Goal: Task Accomplishment & Management: Manage account settings

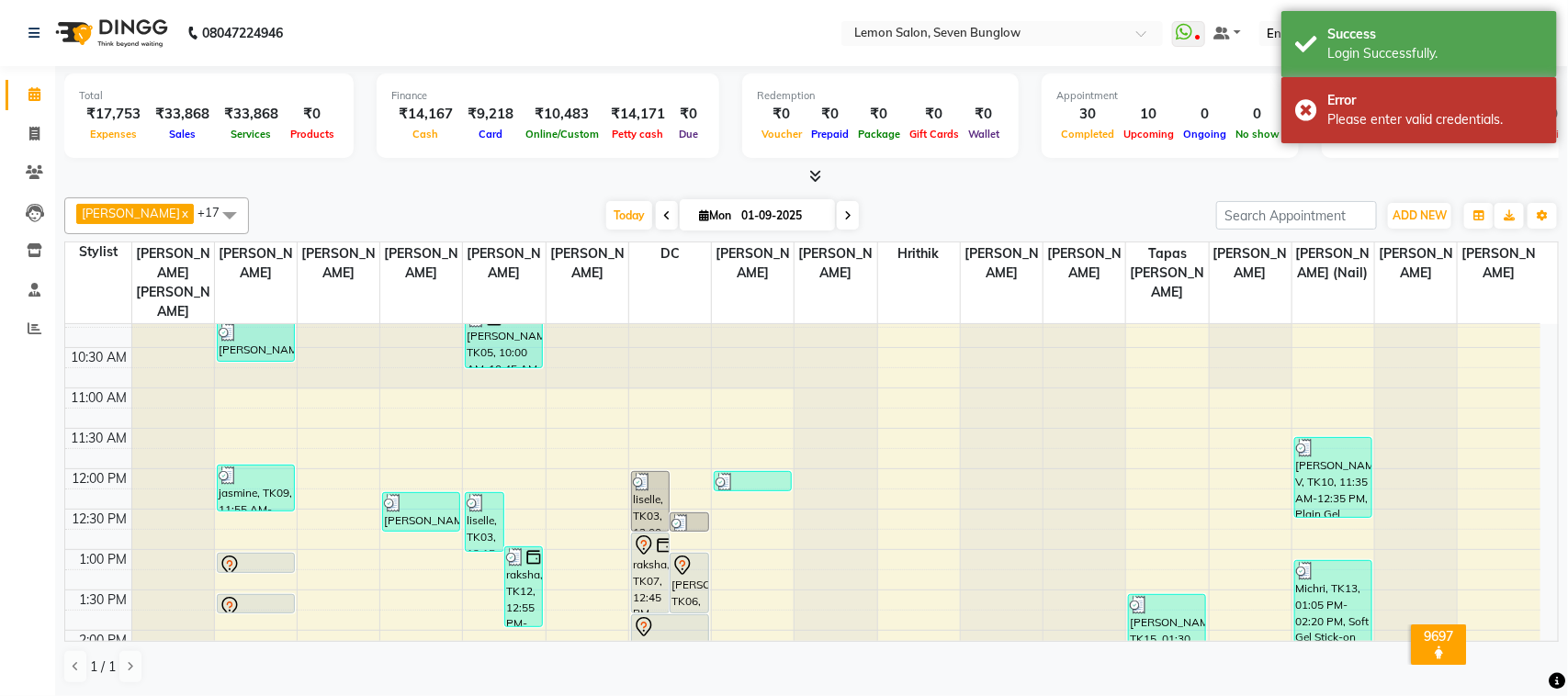
click at [872, 186] on div at bounding box center [811, 176] width 1495 height 19
click at [1422, 113] on div "Please enter valid credentials." at bounding box center [1435, 120] width 215 height 19
click at [1419, 56] on div "Login Successfully." at bounding box center [1435, 53] width 215 height 19
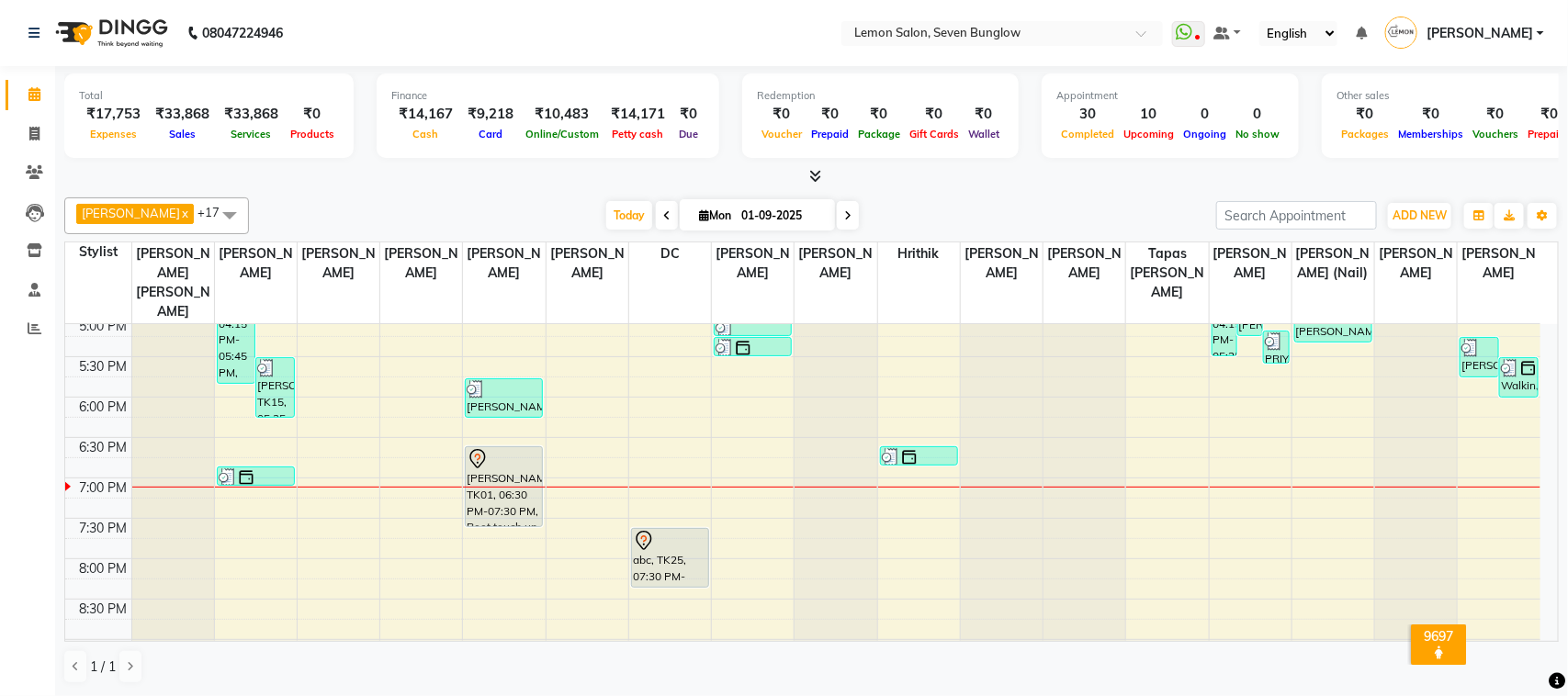
scroll to position [809, 0]
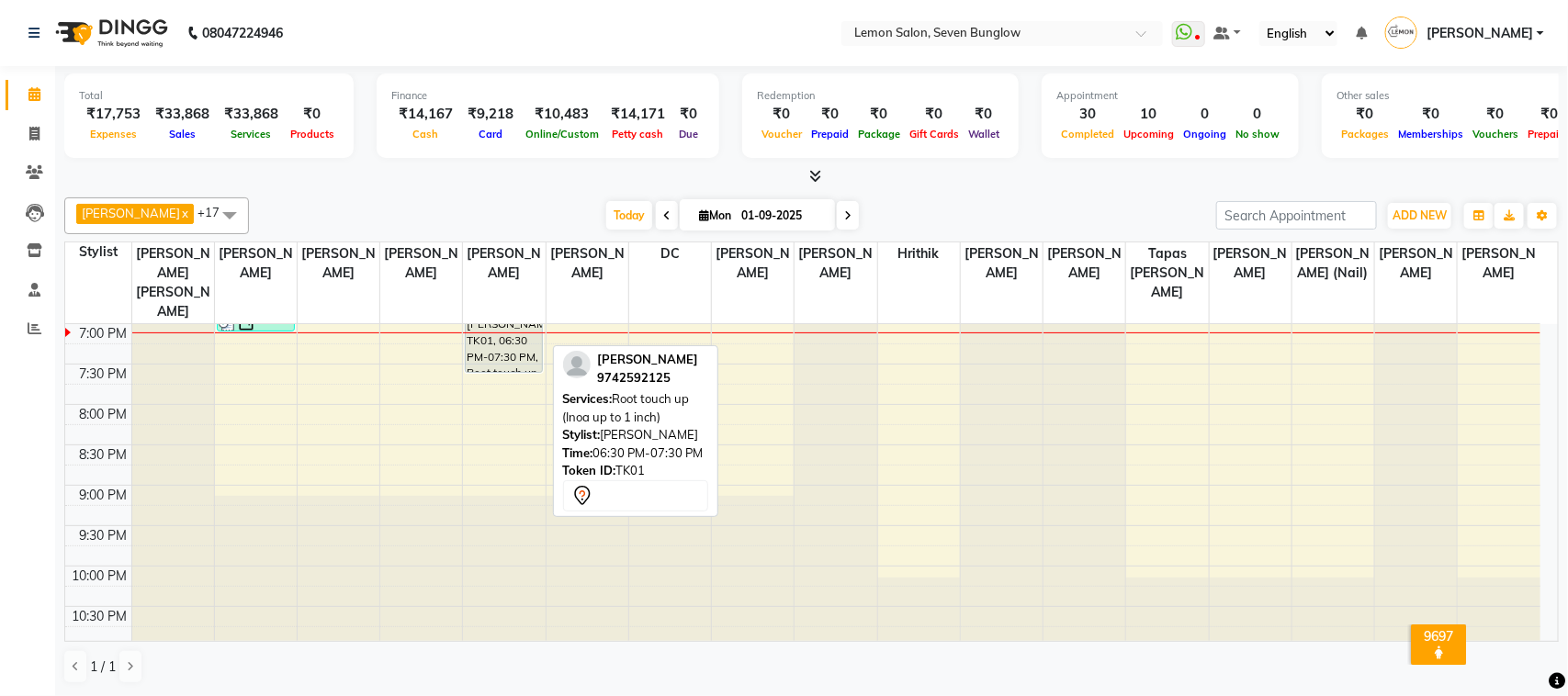
click at [508, 334] on div "[PERSON_NAME], TK01, 06:30 PM-07:30 PM, Root touch up (Inoa up to 1 inch)" at bounding box center [504, 332] width 76 height 79
select select "7"
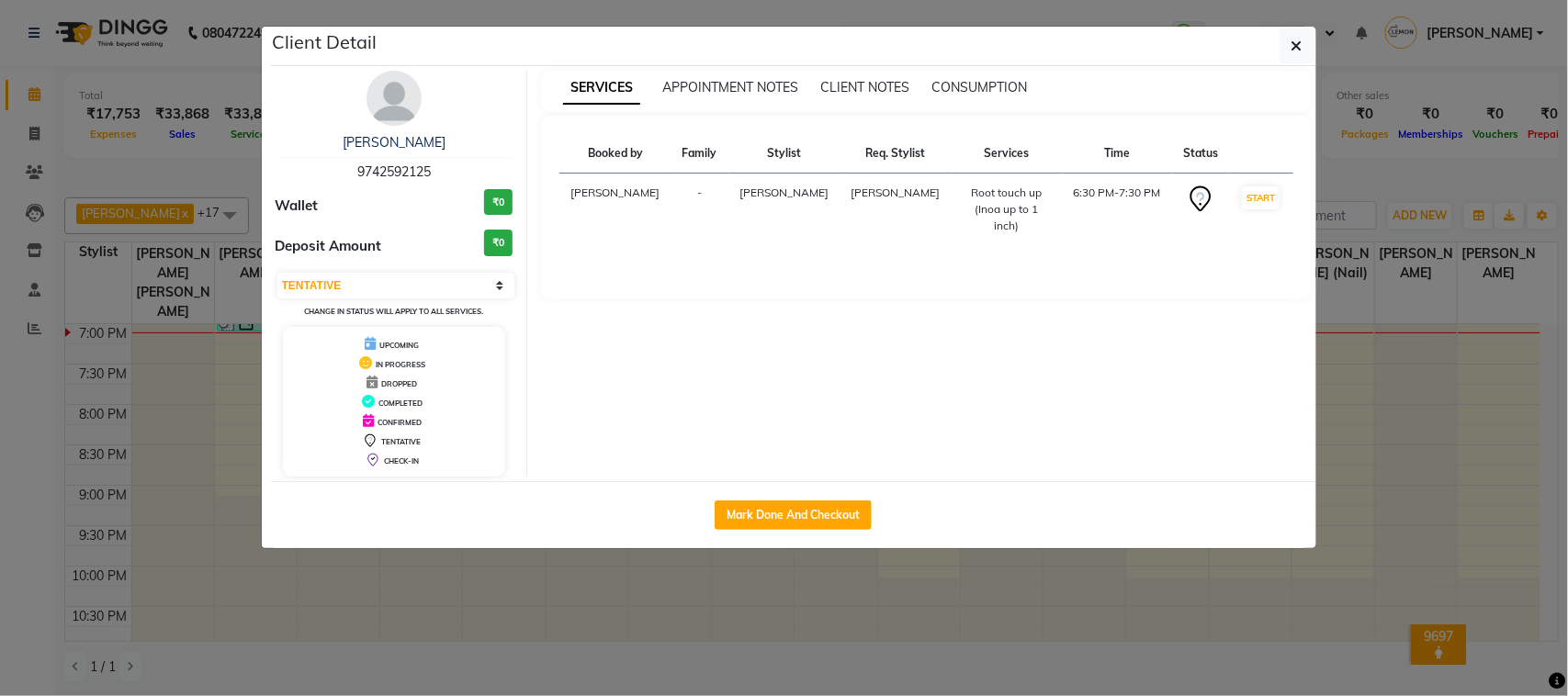
click at [389, 97] on img at bounding box center [394, 98] width 55 height 55
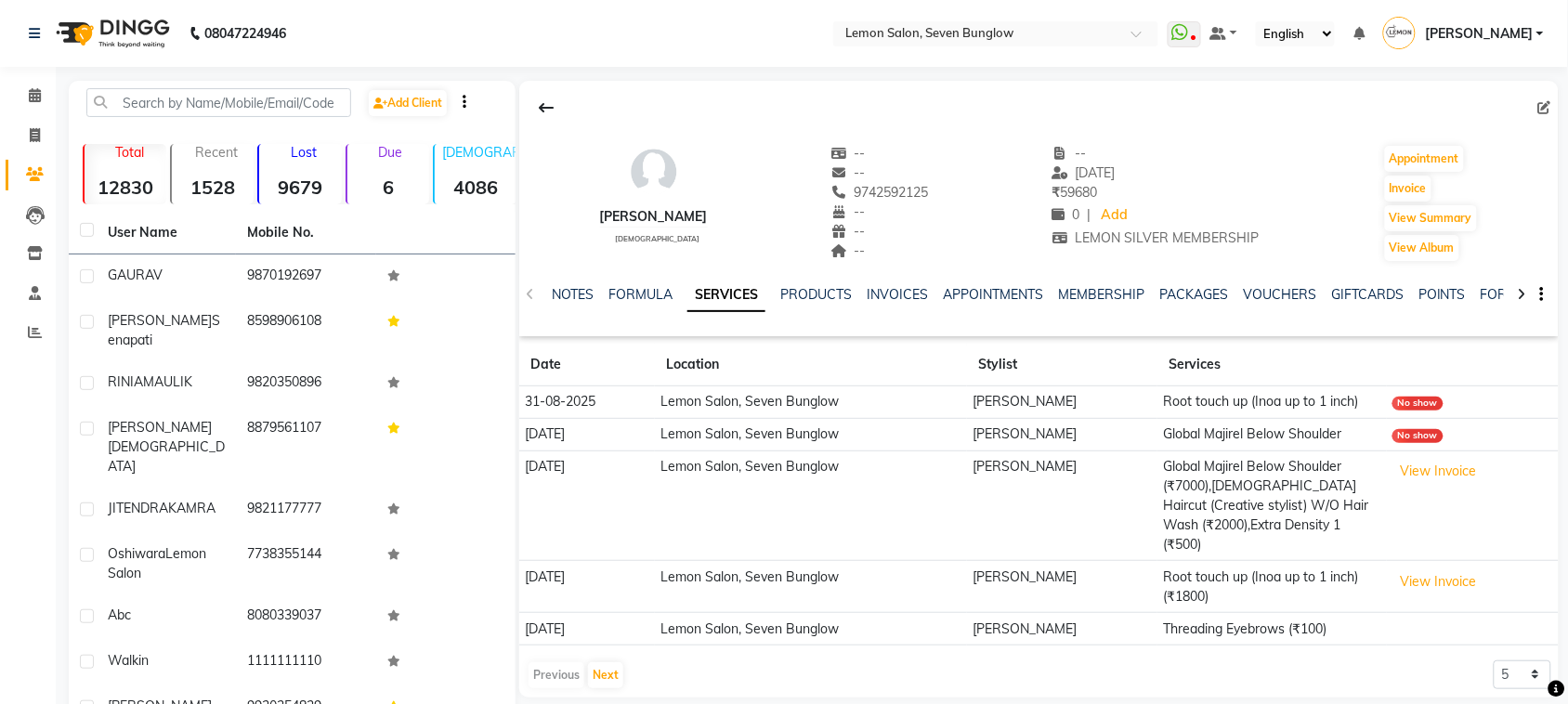
click at [13, 77] on li "Calendar" at bounding box center [28, 95] width 56 height 40
click at [30, 89] on icon at bounding box center [35, 95] width 13 height 14
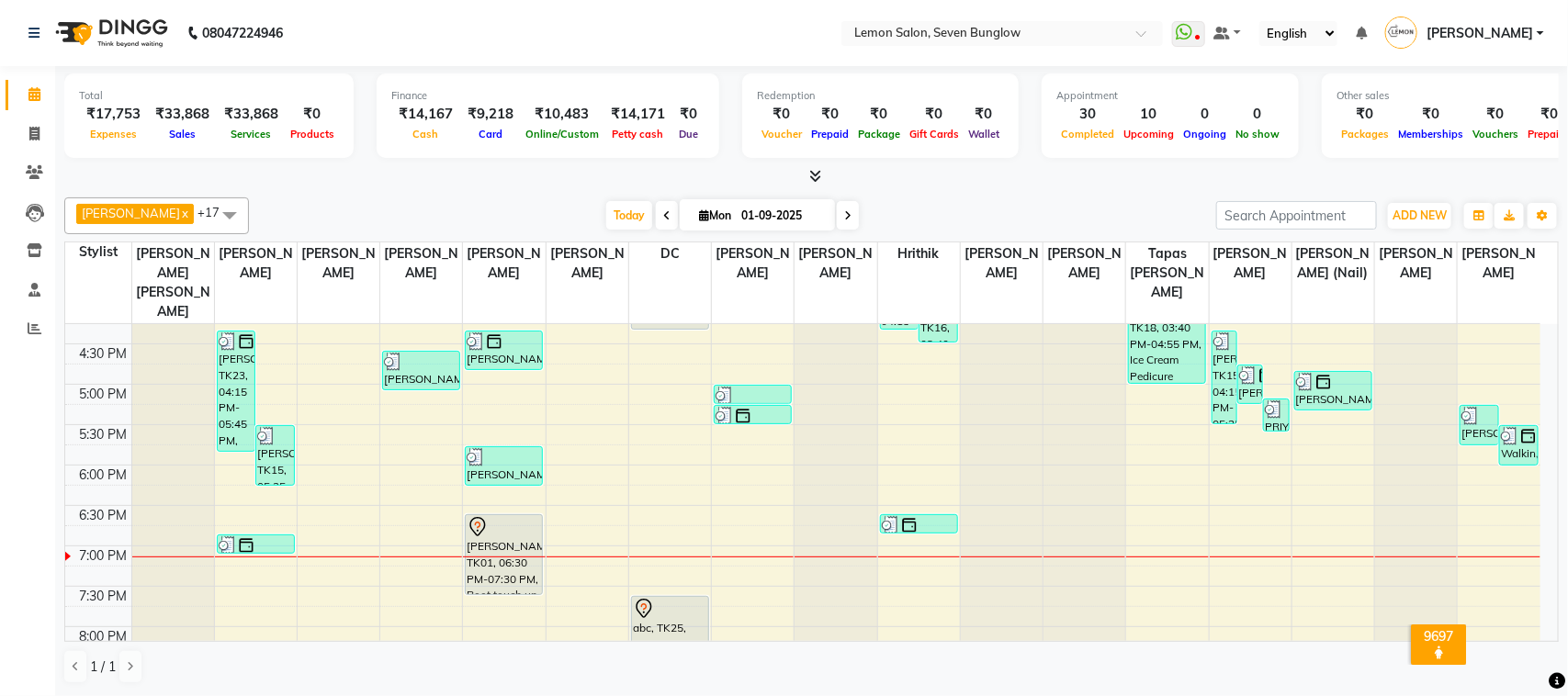
scroll to position [804, 0]
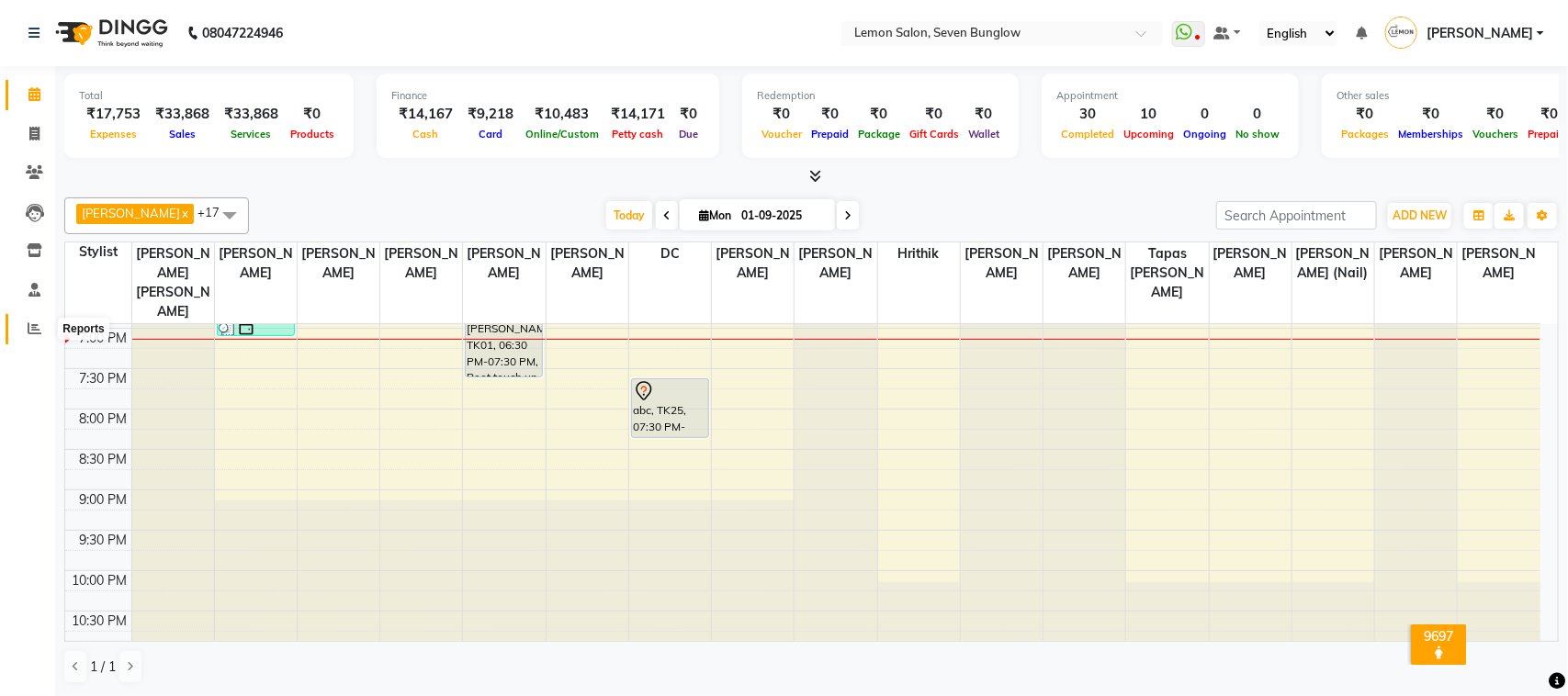
drag, startPoint x: 33, startPoint y: 331, endPoint x: 43, endPoint y: 313, distance: 20.6
click at [32, 331] on icon at bounding box center [34, 328] width 13 height 13
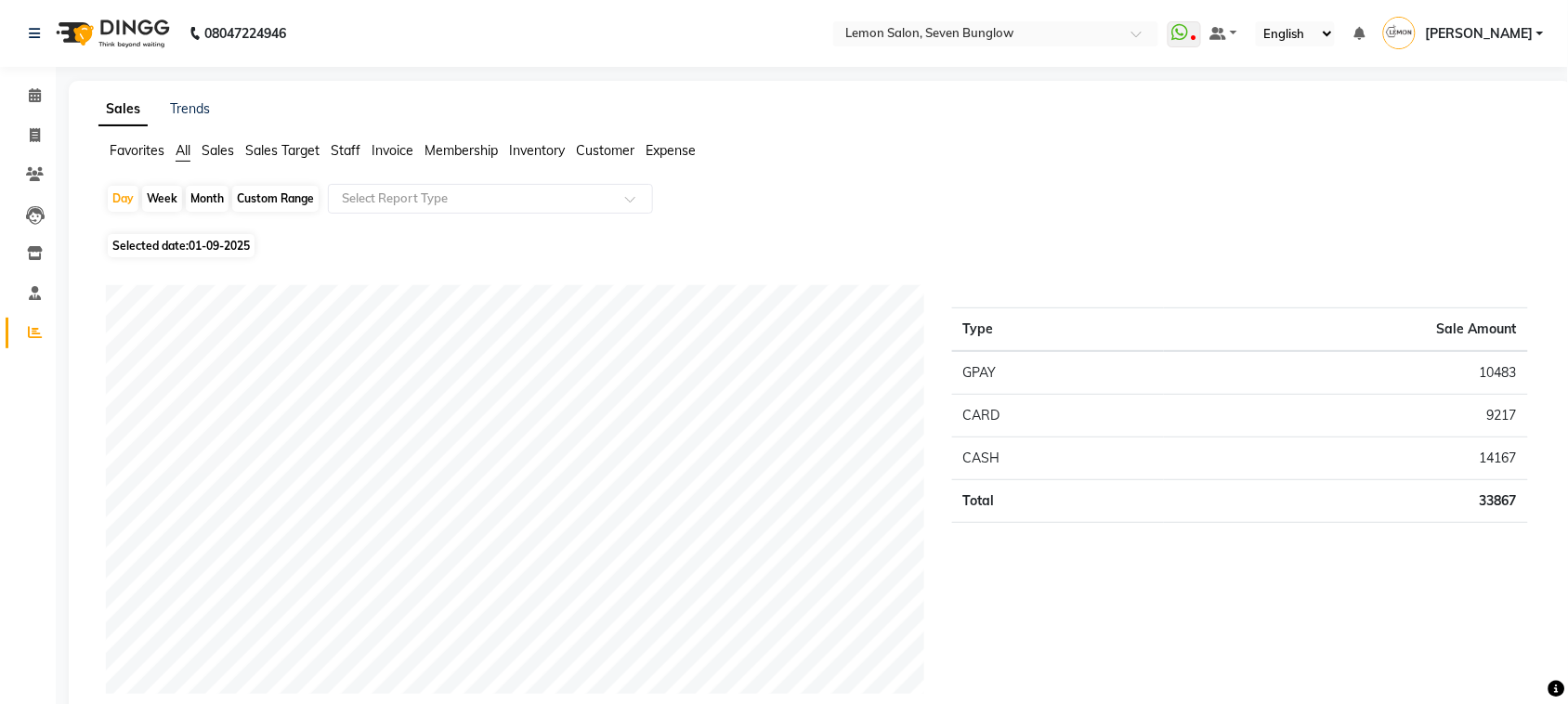
click at [355, 158] on span "Staff" at bounding box center [345, 149] width 30 height 16
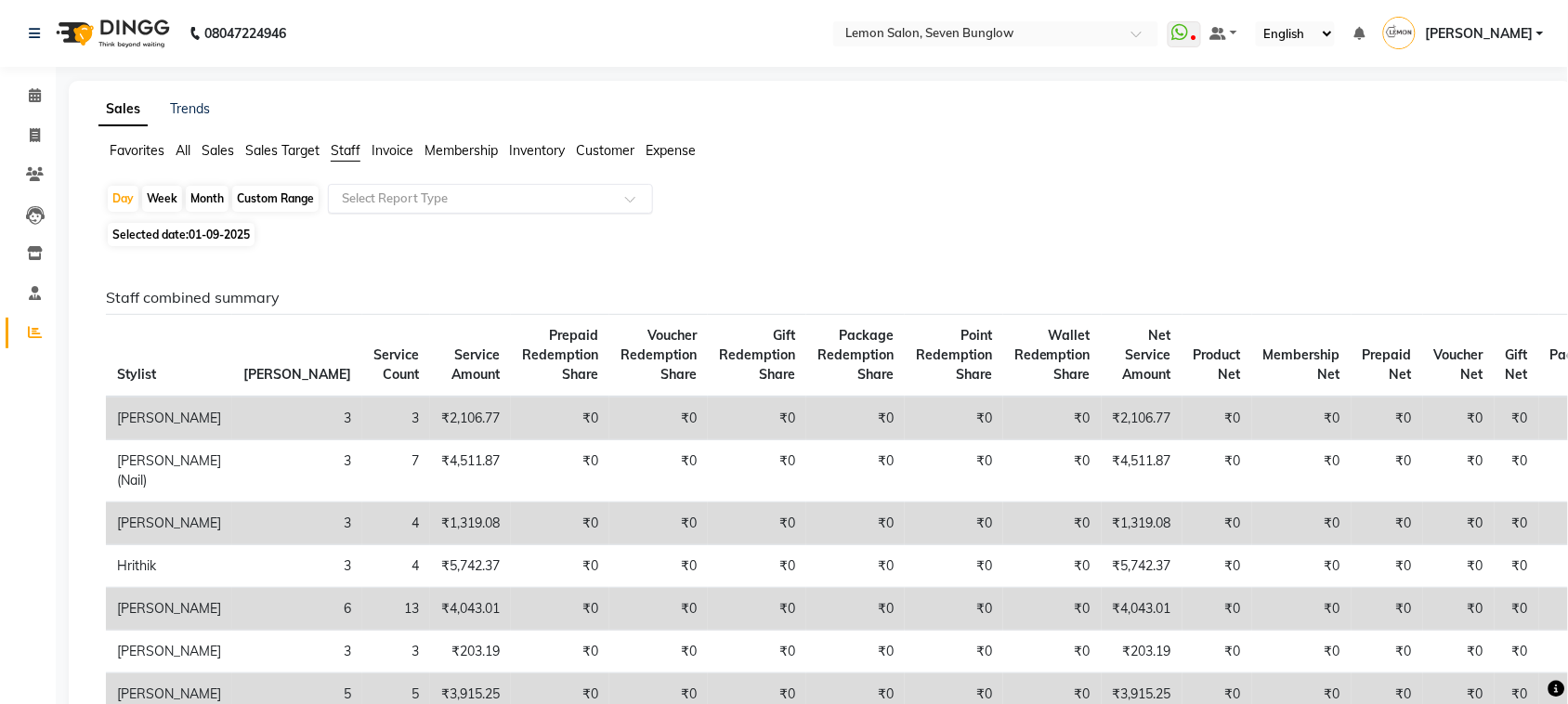
click at [372, 192] on input "text" at bounding box center [472, 199] width 268 height 18
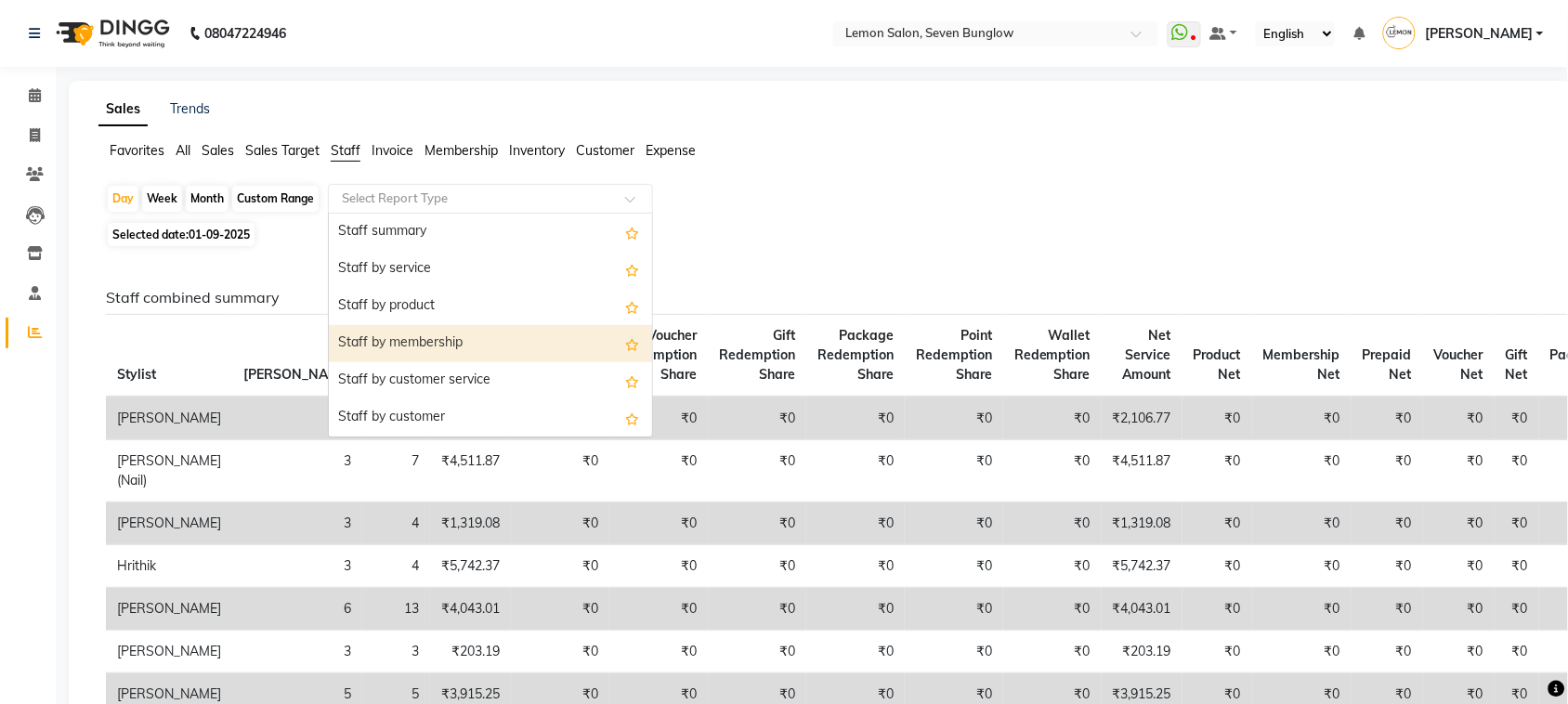
click at [469, 333] on div "Staff by membership" at bounding box center [490, 343] width 323 height 38
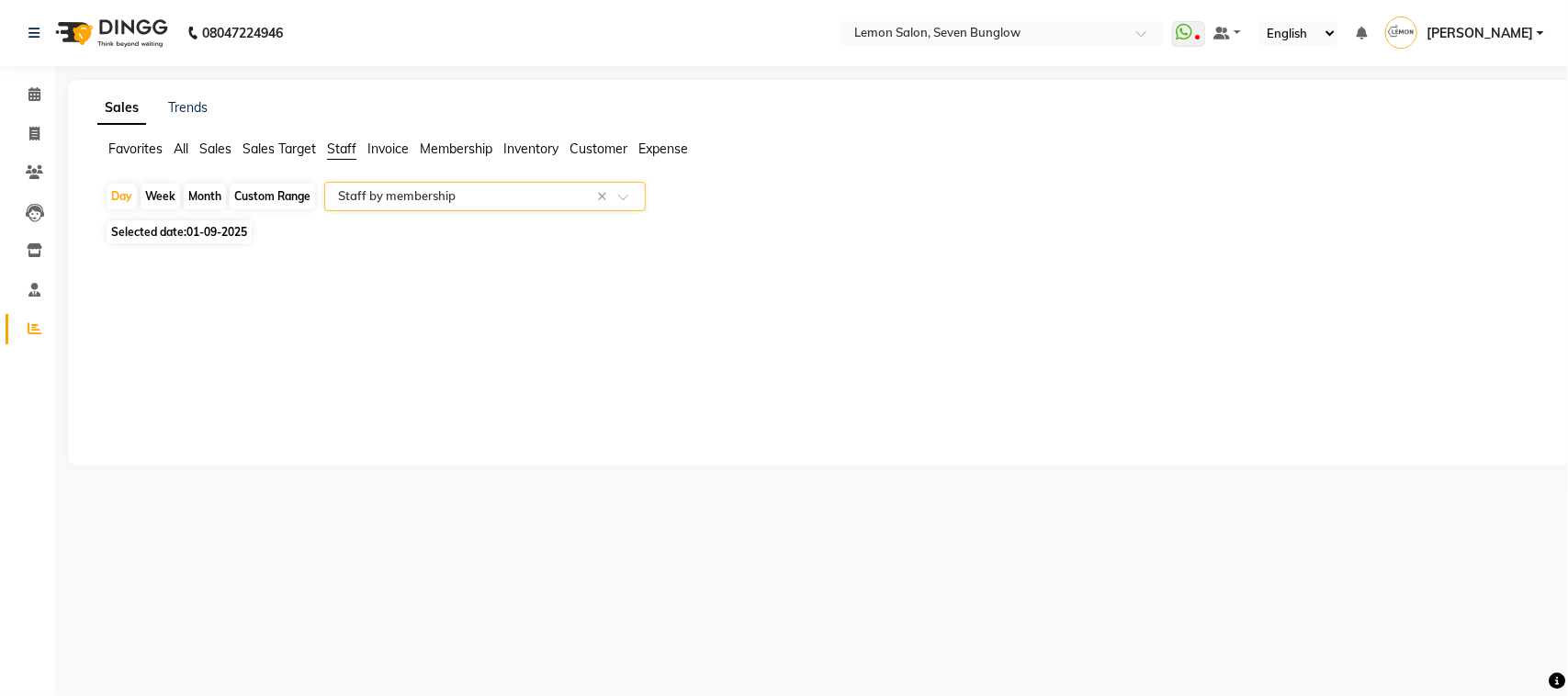
click at [412, 198] on input "text" at bounding box center [467, 196] width 265 height 18
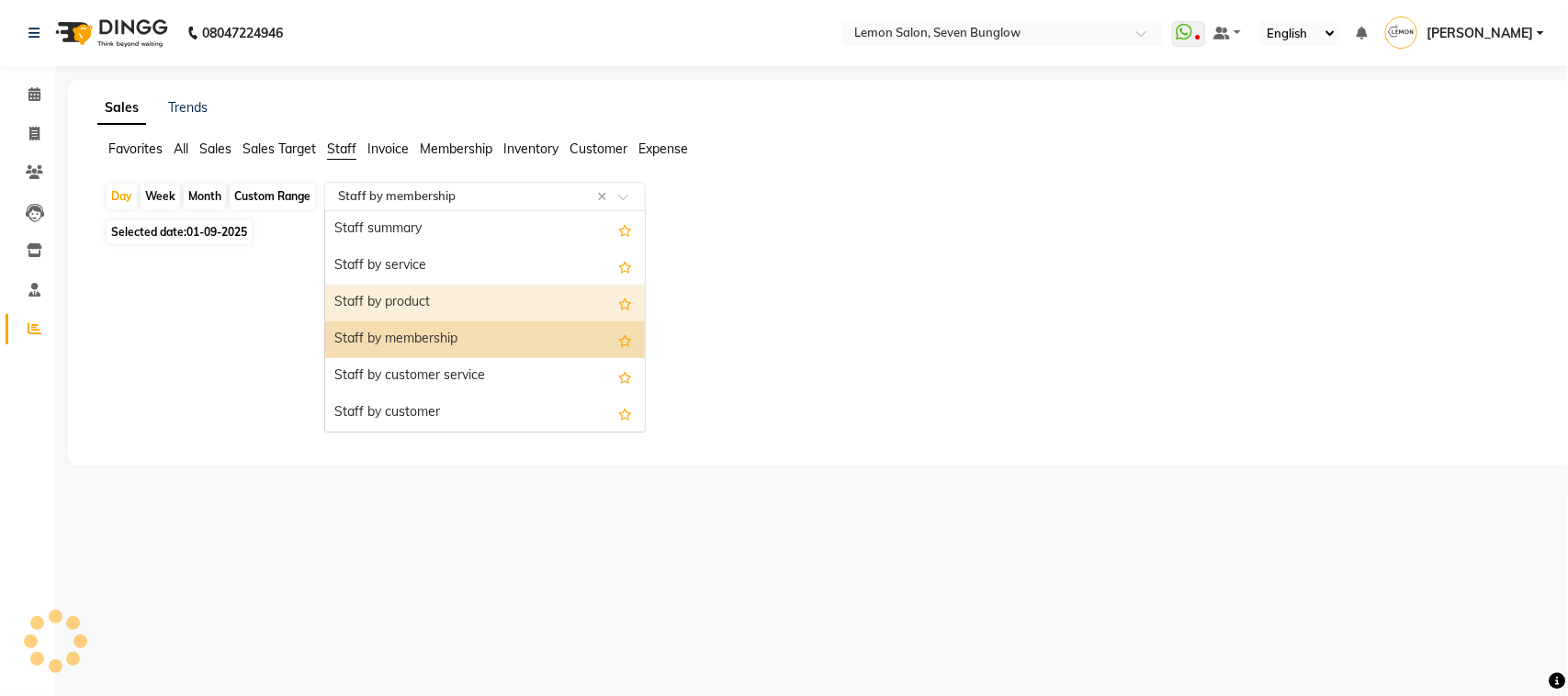
click at [442, 296] on div "Staff by product" at bounding box center [484, 303] width 319 height 37
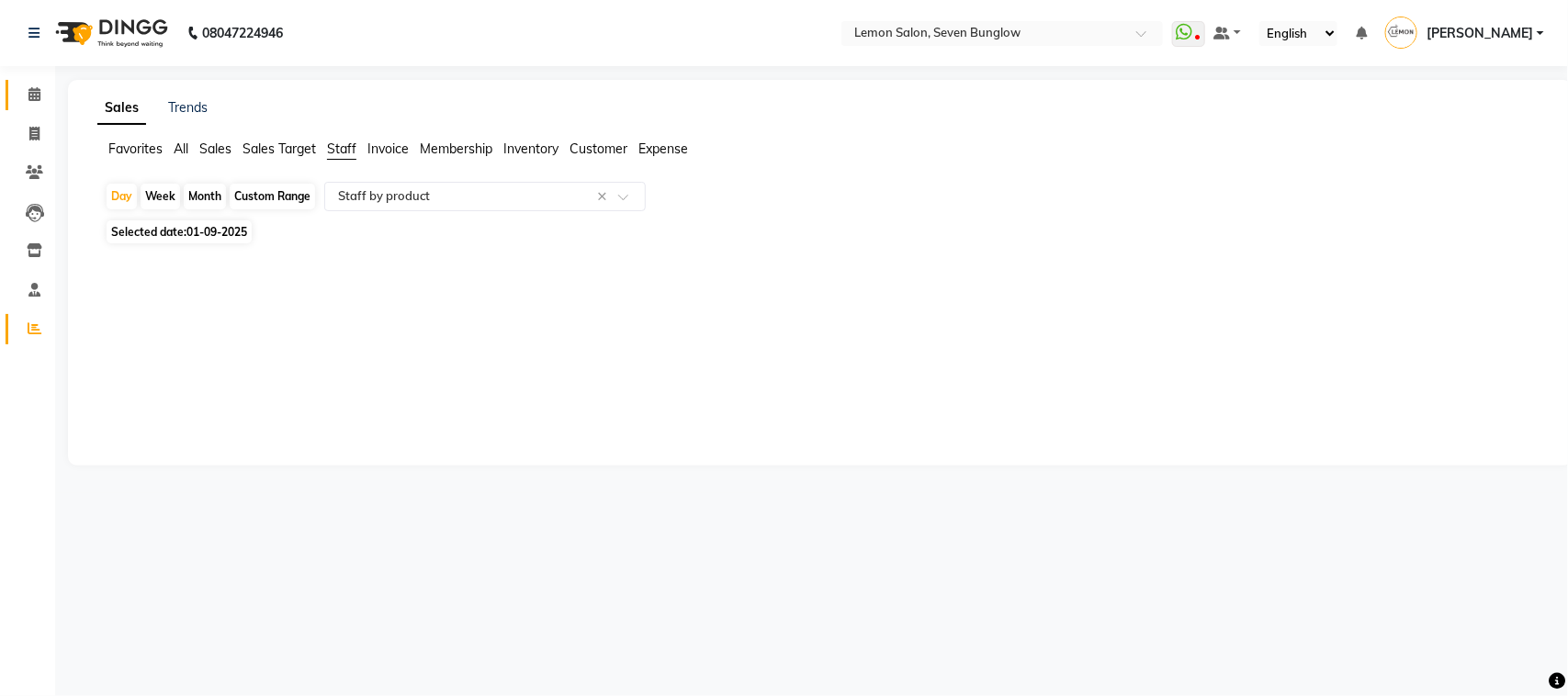
click at [23, 80] on link "Calendar" at bounding box center [28, 95] width 44 height 31
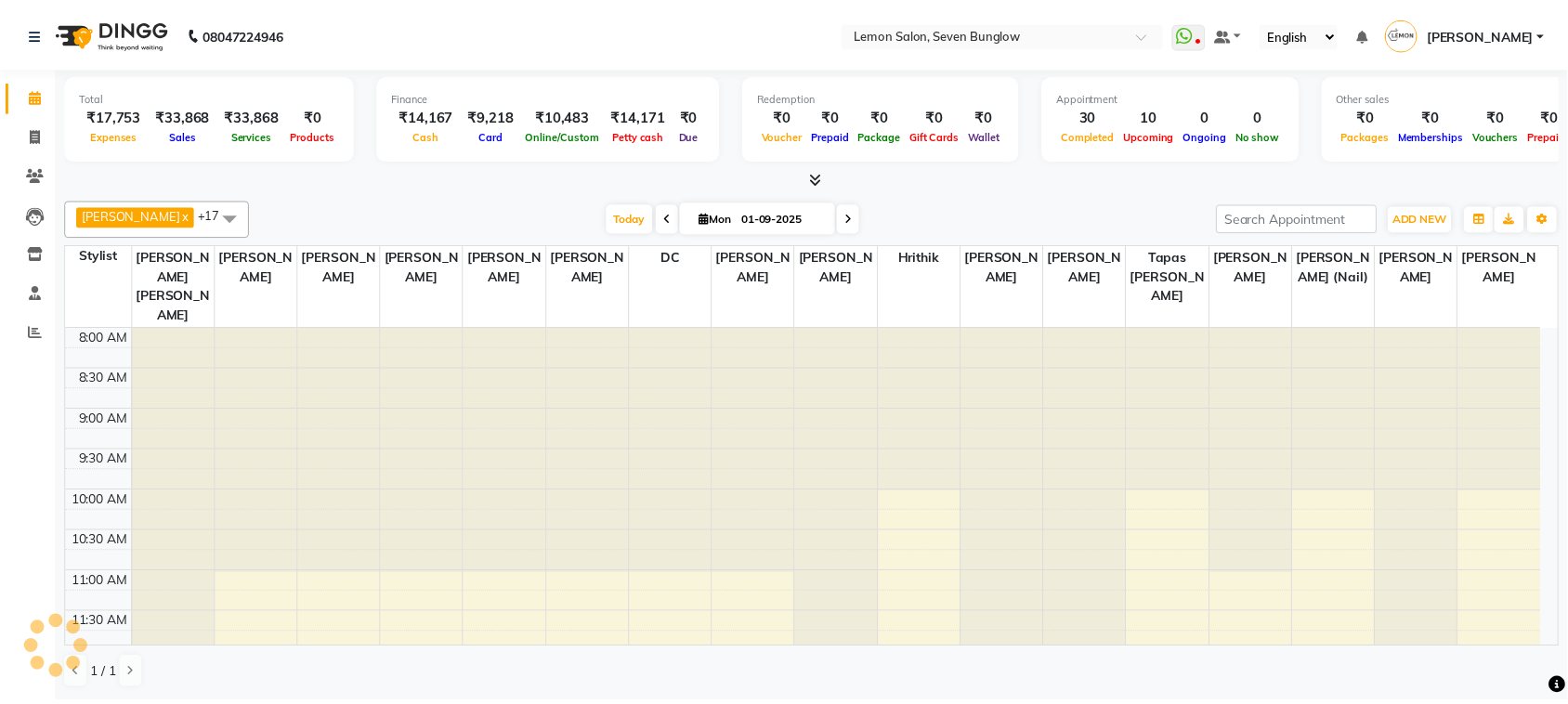
scroll to position [616, 0]
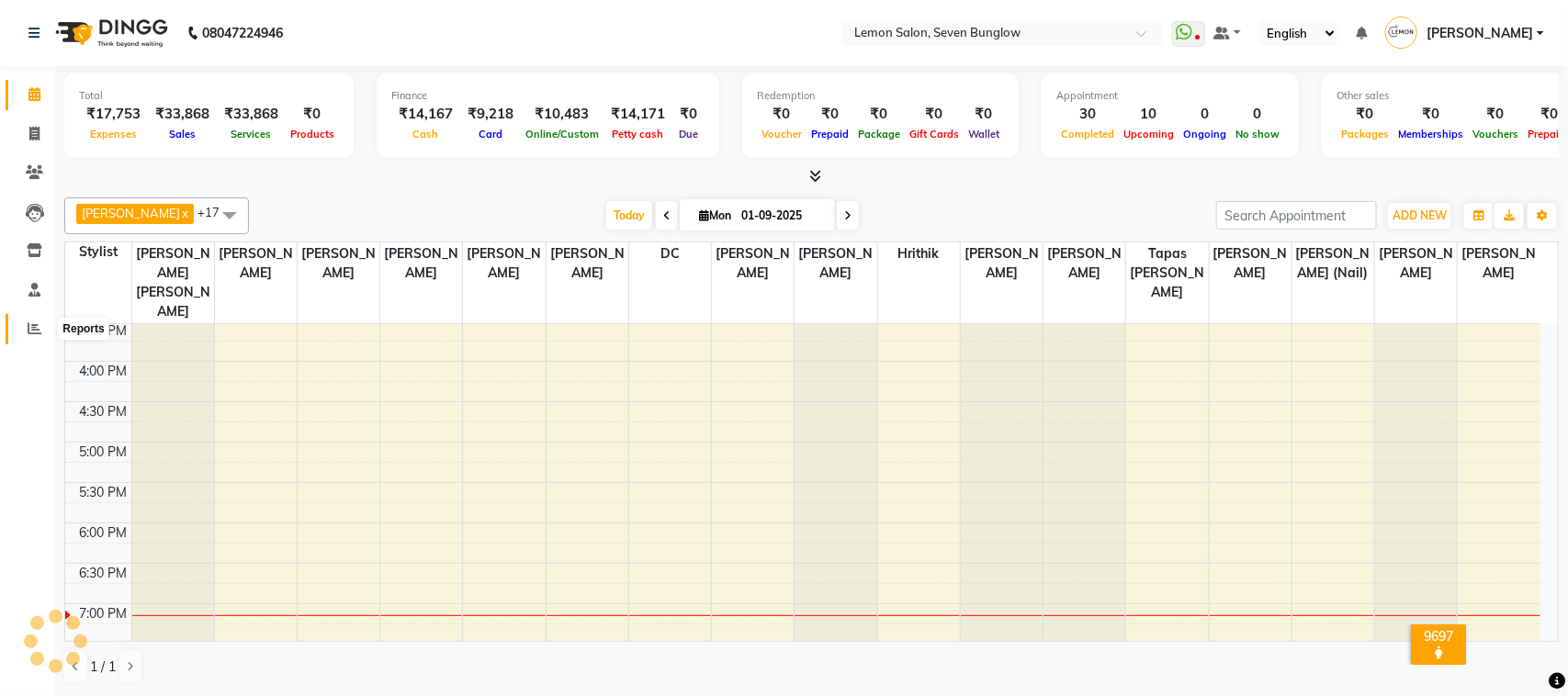
click at [42, 337] on span at bounding box center [34, 329] width 32 height 21
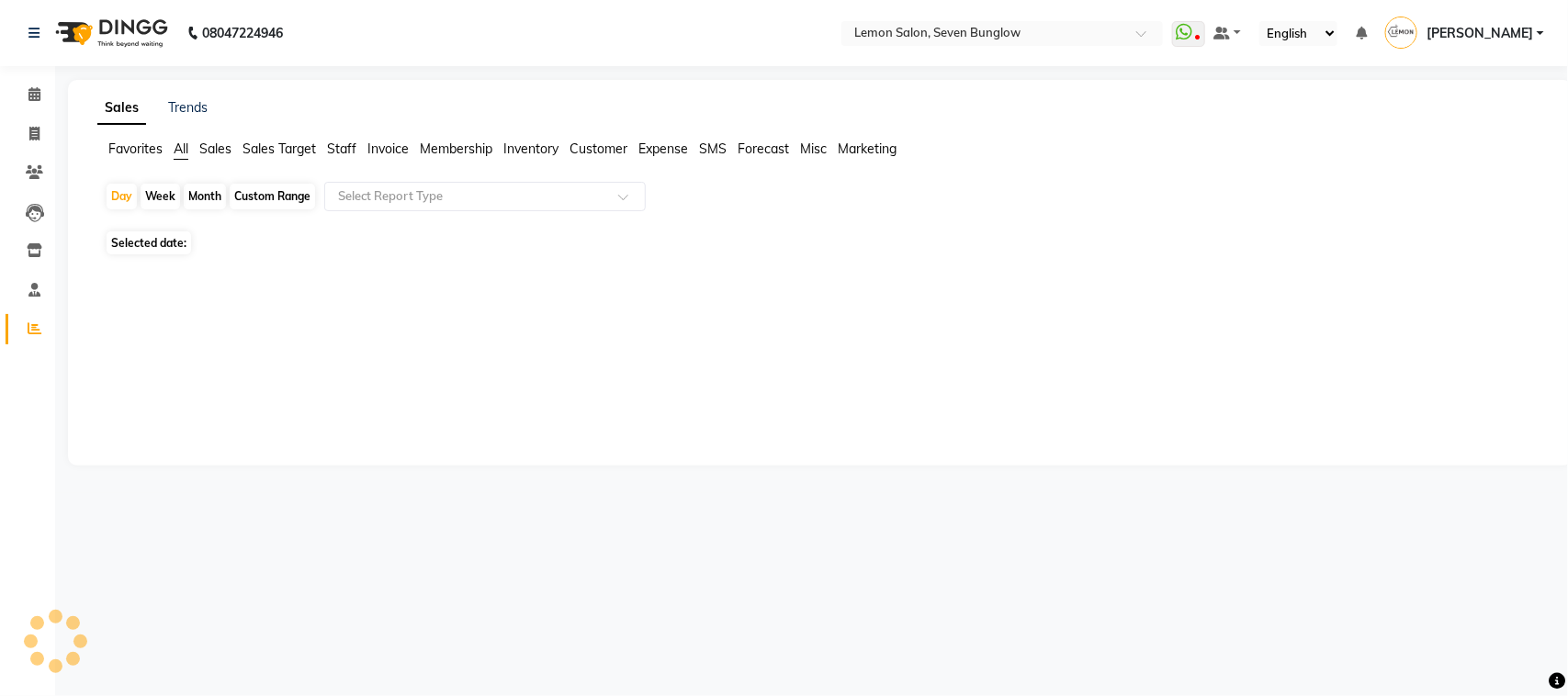
click at [189, 194] on div "Month" at bounding box center [205, 196] width 42 height 26
select select "9"
select select "2025"
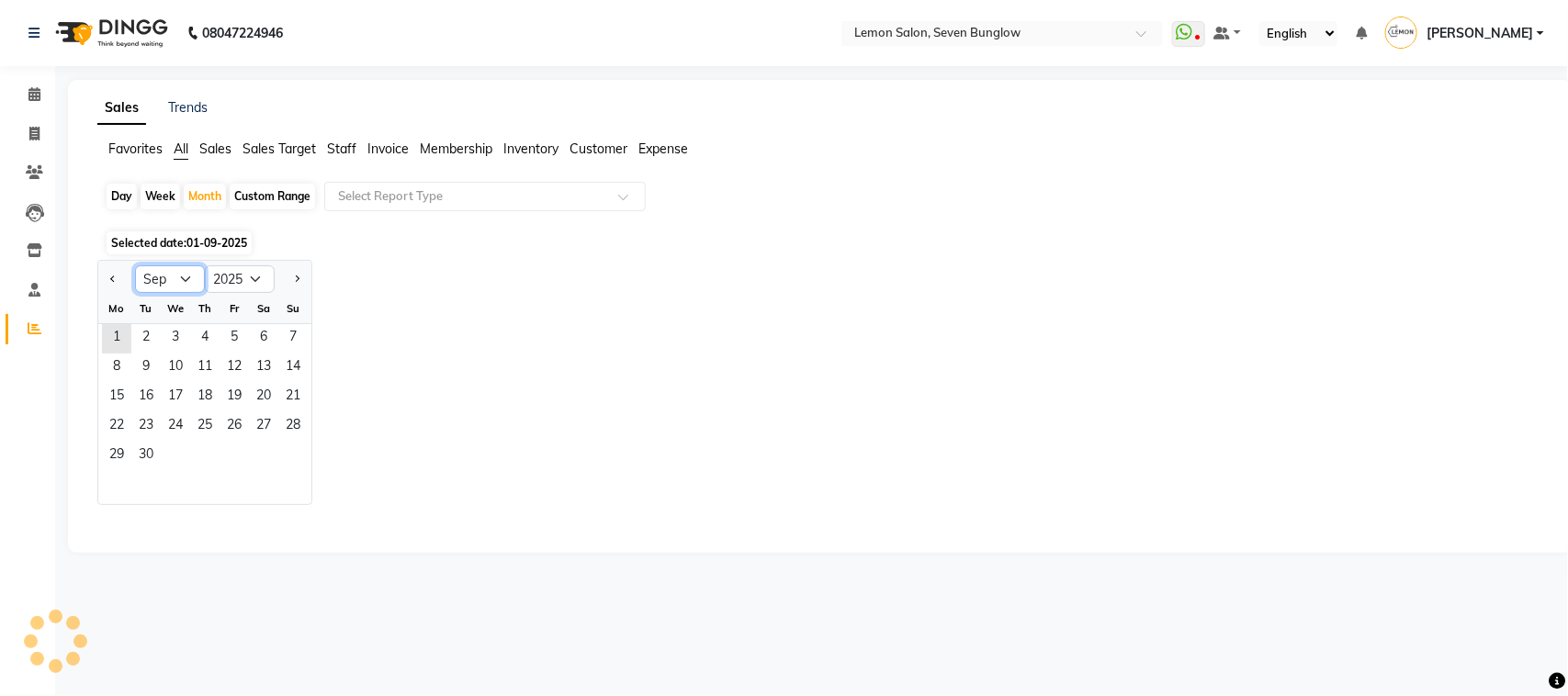
click at [189, 272] on select "Jan Feb Mar Apr May Jun [DATE] Aug Sep Oct Nov Dec" at bounding box center [170, 278] width 70 height 28
select select "8"
click at [135, 266] on select "Jan Feb Mar Apr May Jun [DATE] Aug Sep Oct Nov Dec" at bounding box center [170, 278] width 70 height 28
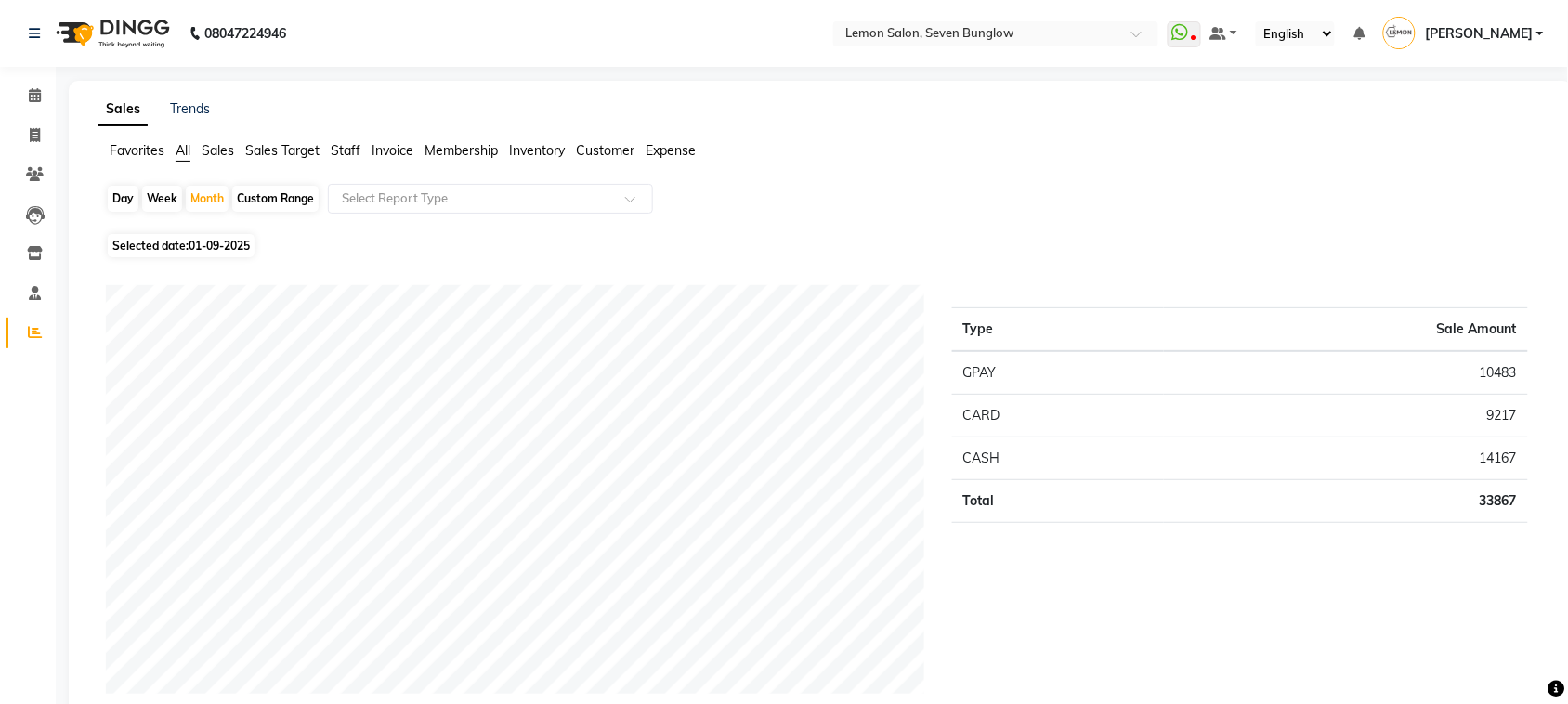
click at [345, 145] on span "Staff" at bounding box center [345, 149] width 30 height 16
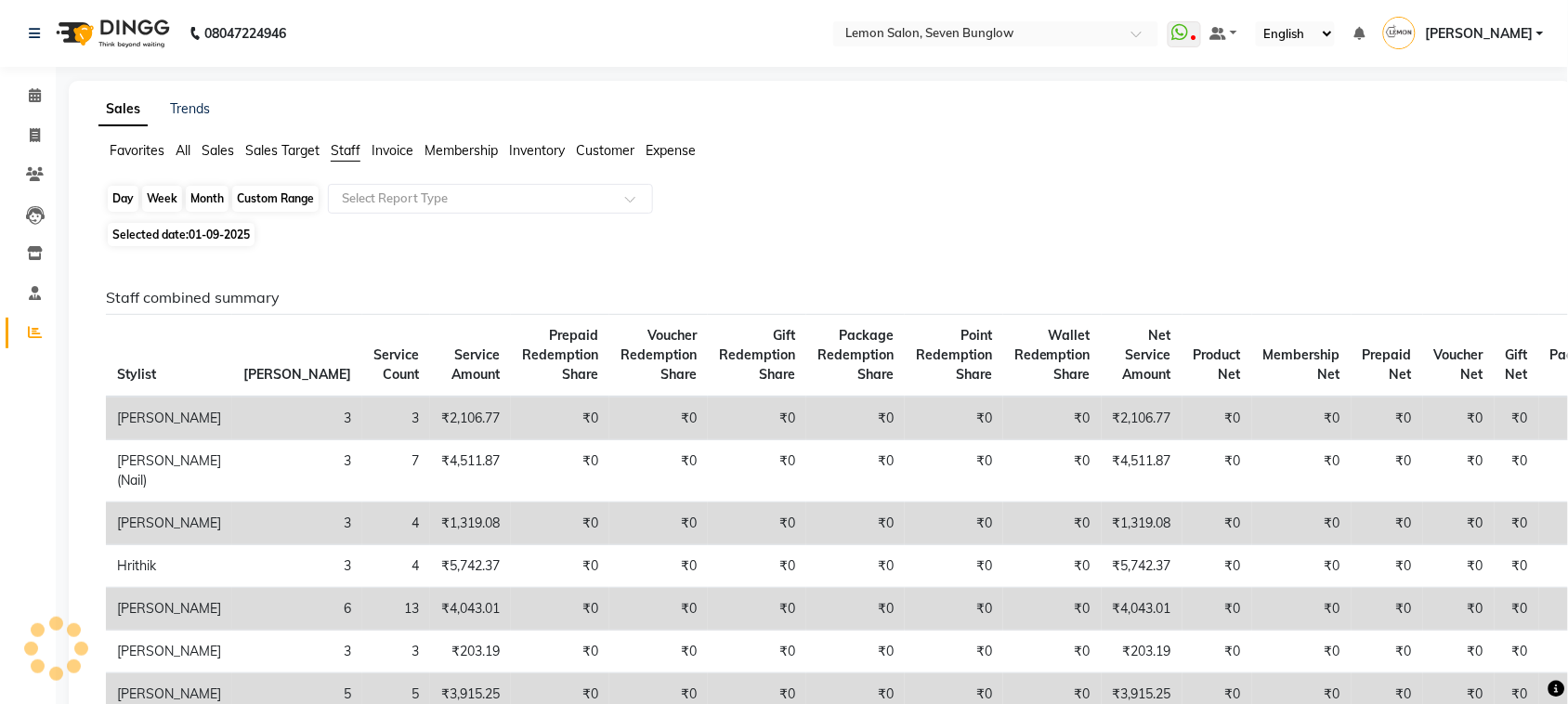
click at [219, 201] on div "Month" at bounding box center [207, 199] width 42 height 26
select select "9"
select select "2025"
click at [187, 200] on div "Month" at bounding box center [207, 199] width 42 height 26
select select "9"
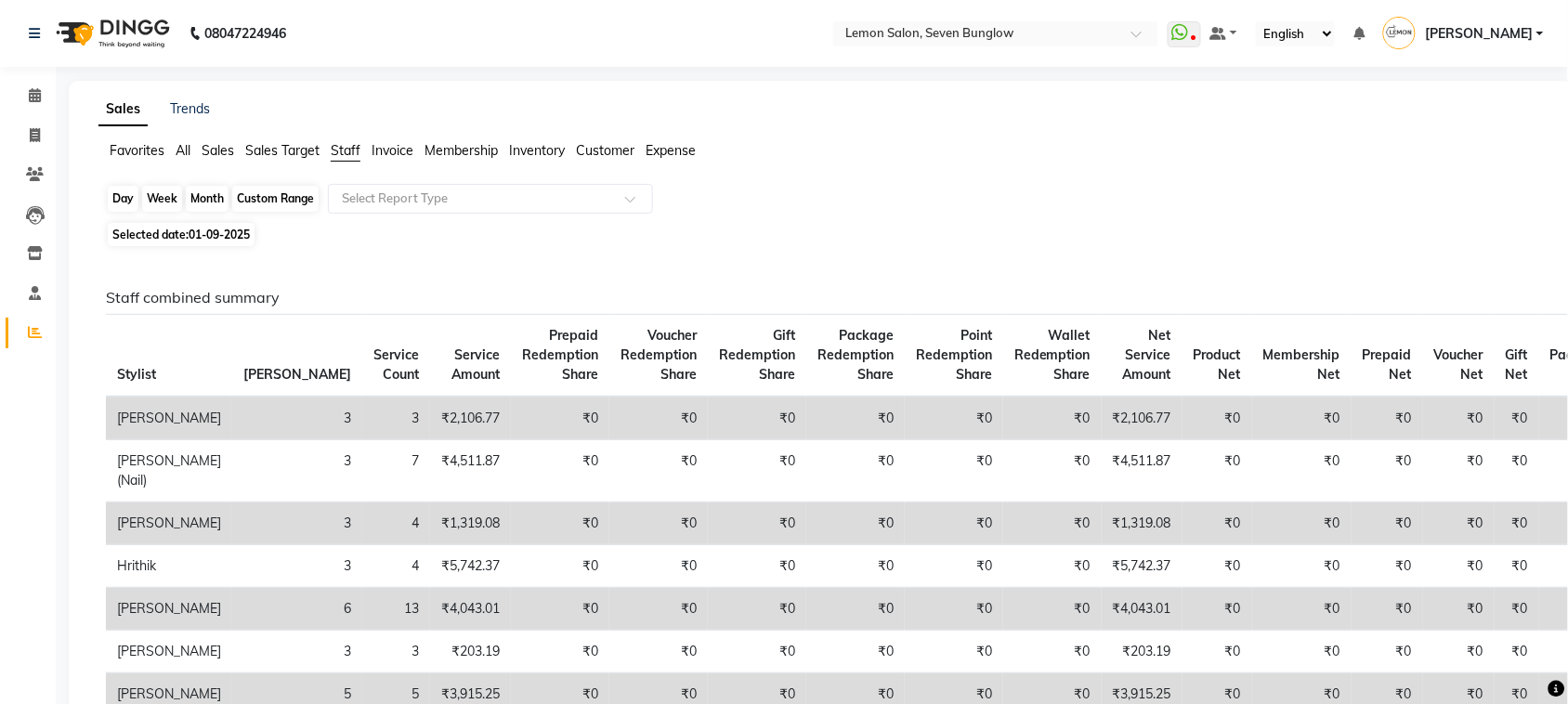
select select "2025"
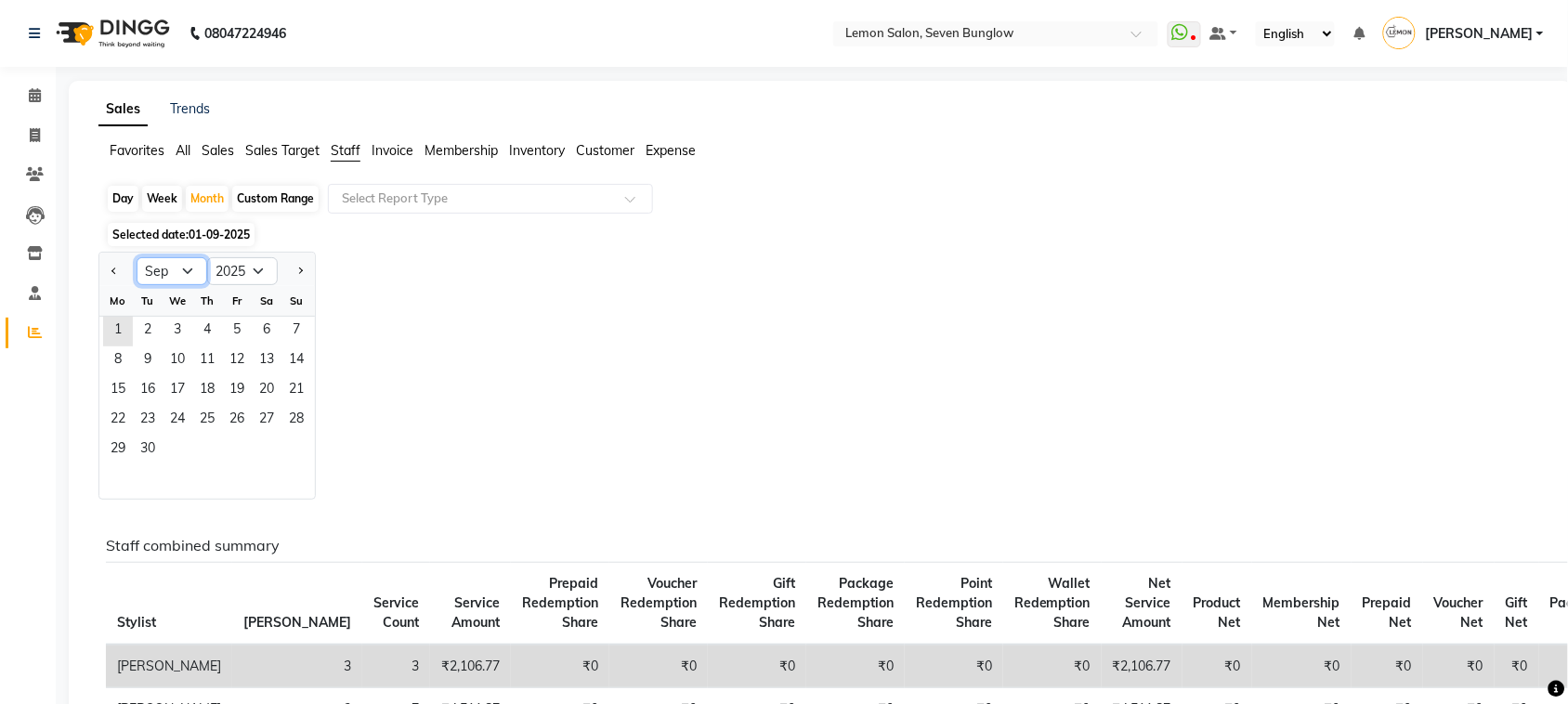
click at [196, 258] on select "Jan Feb Mar Apr May Jun [DATE] Aug Sep Oct Nov Dec" at bounding box center [172, 271] width 70 height 28
select select "8"
click at [137, 258] on select "Jan Feb Mar Apr May Jun [DATE] Aug Sep Oct Nov Dec" at bounding box center [172, 271] width 70 height 28
click at [237, 332] on span "1" at bounding box center [236, 332] width 30 height 30
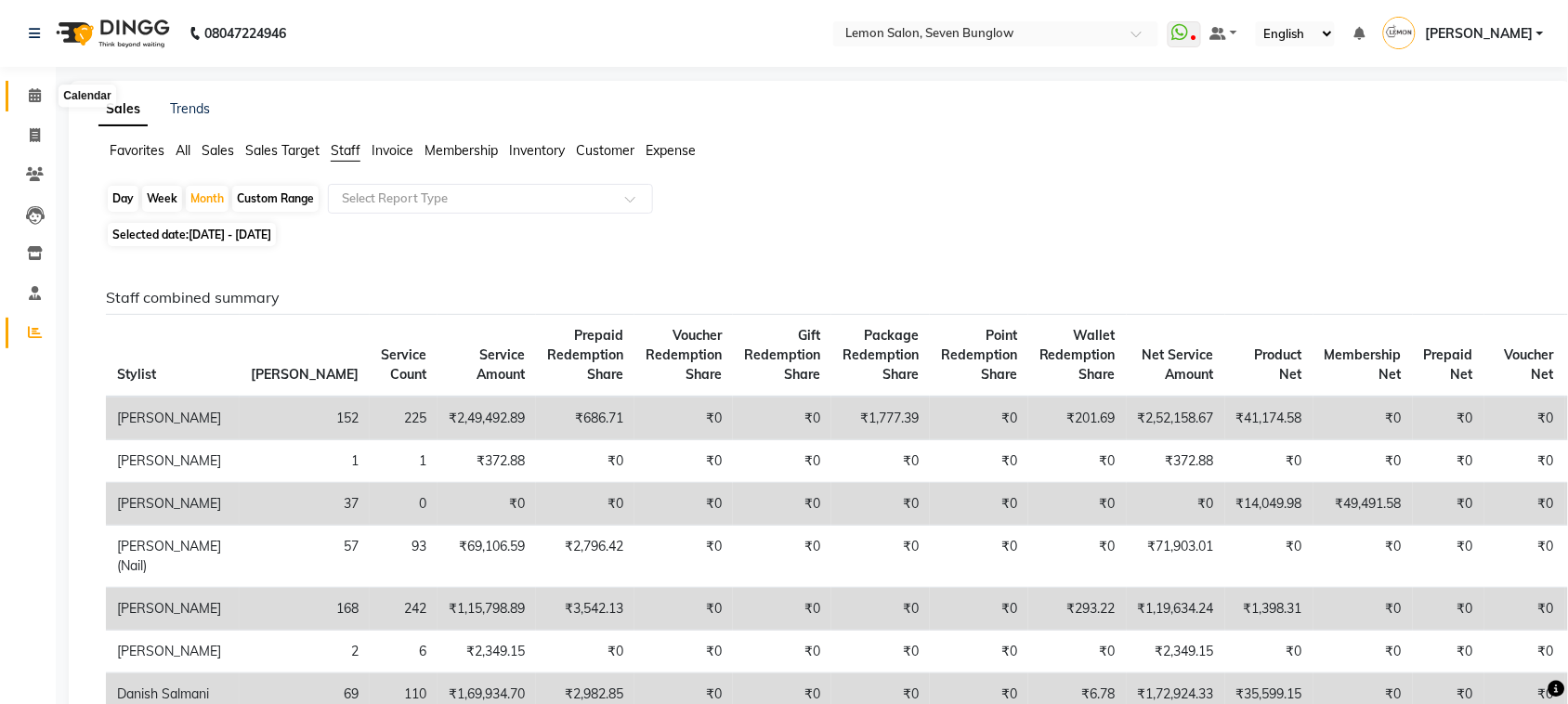
click at [42, 95] on span at bounding box center [35, 96] width 33 height 21
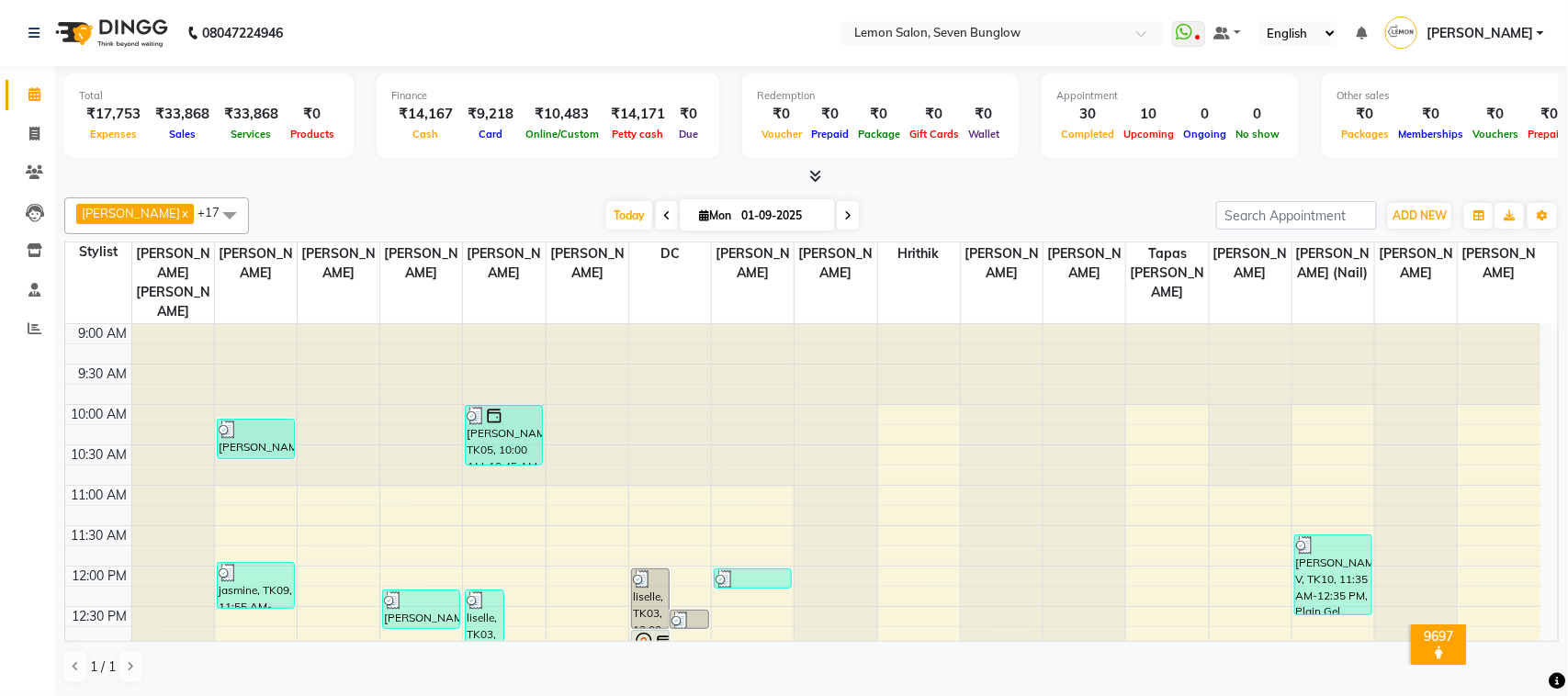
click at [1495, 38] on span "[PERSON_NAME]" at bounding box center [1479, 33] width 107 height 19
click at [1473, 132] on link "Sign out" at bounding box center [1450, 132] width 168 height 29
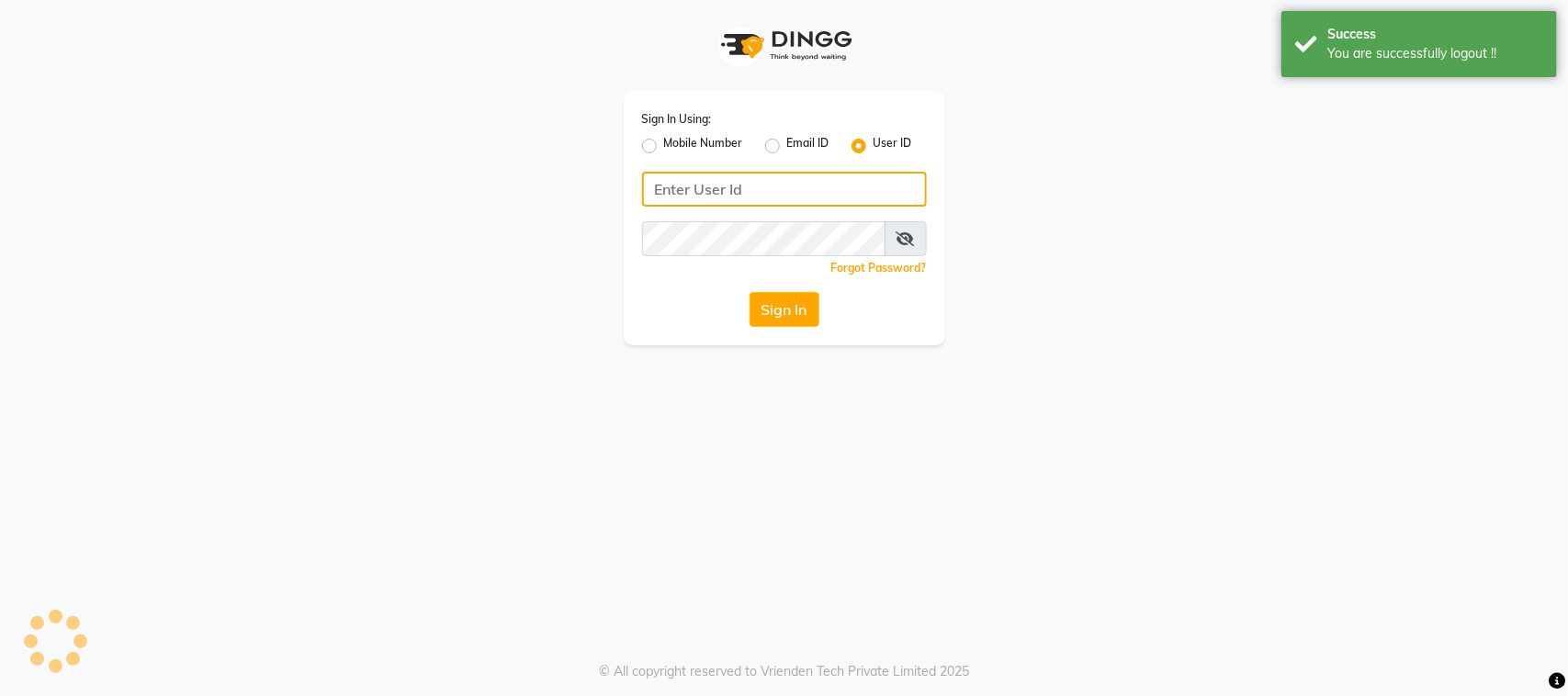
type input "9167849534"
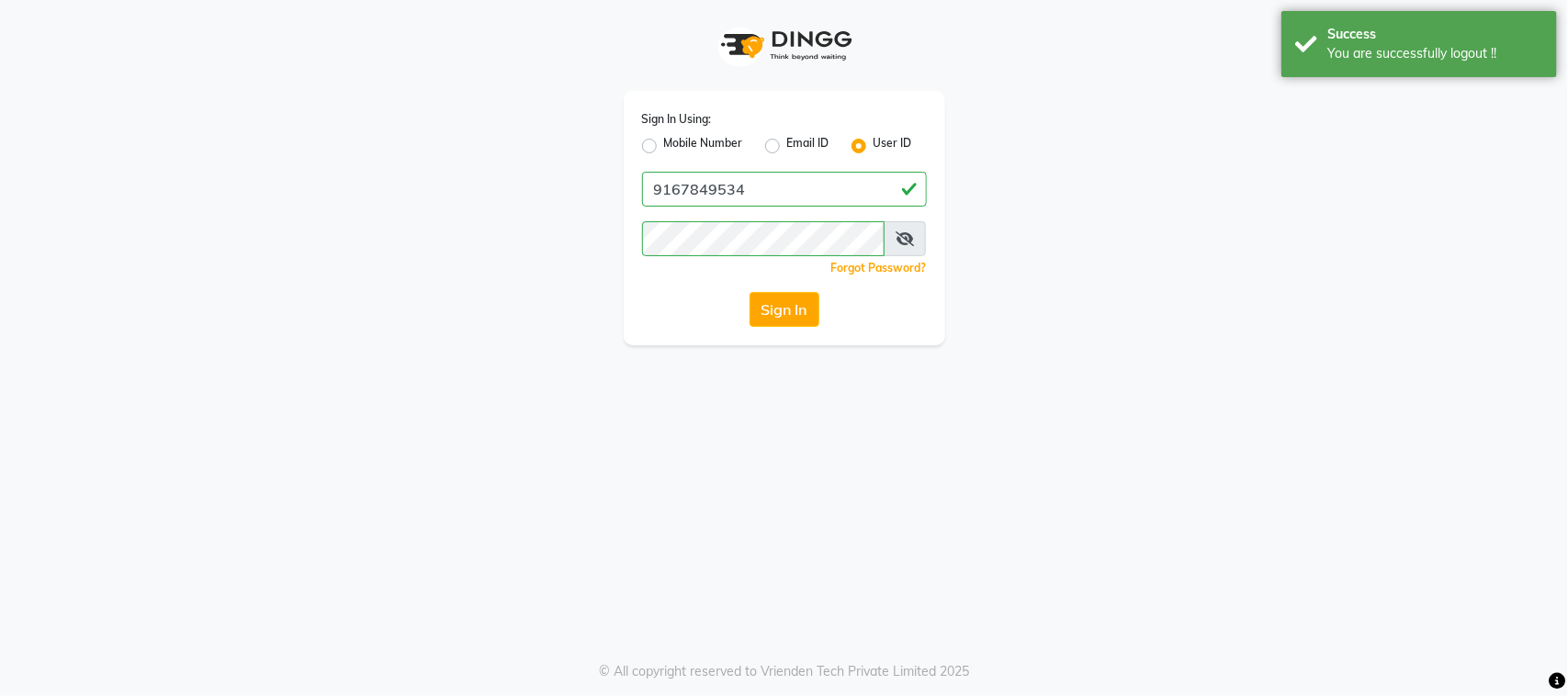
click at [695, 139] on label "Mobile Number" at bounding box center [703, 146] width 79 height 22
click at [676, 139] on input "Mobile Number" at bounding box center [670, 141] width 12 height 12
radio input "true"
radio input "false"
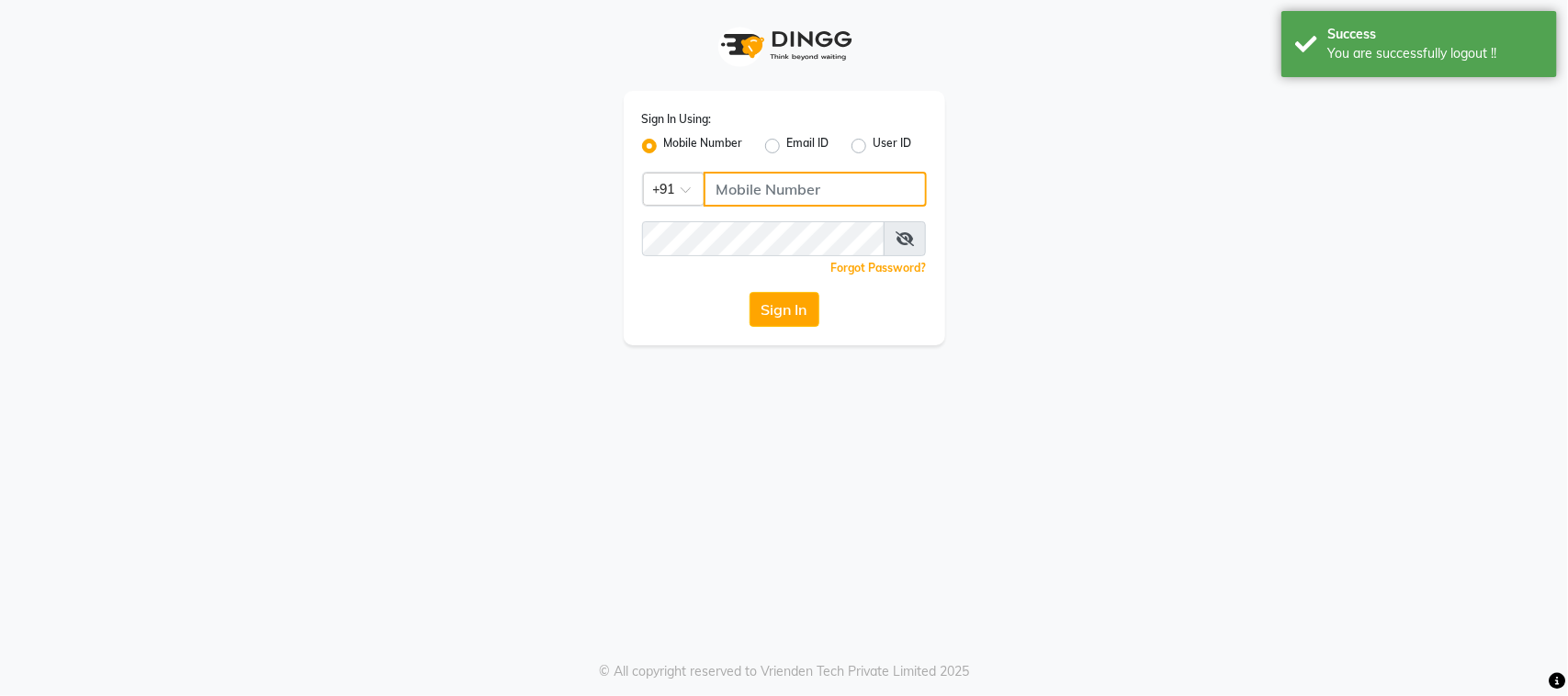
click at [793, 172] on input "Username" at bounding box center [815, 189] width 223 height 35
type input "9167849534"
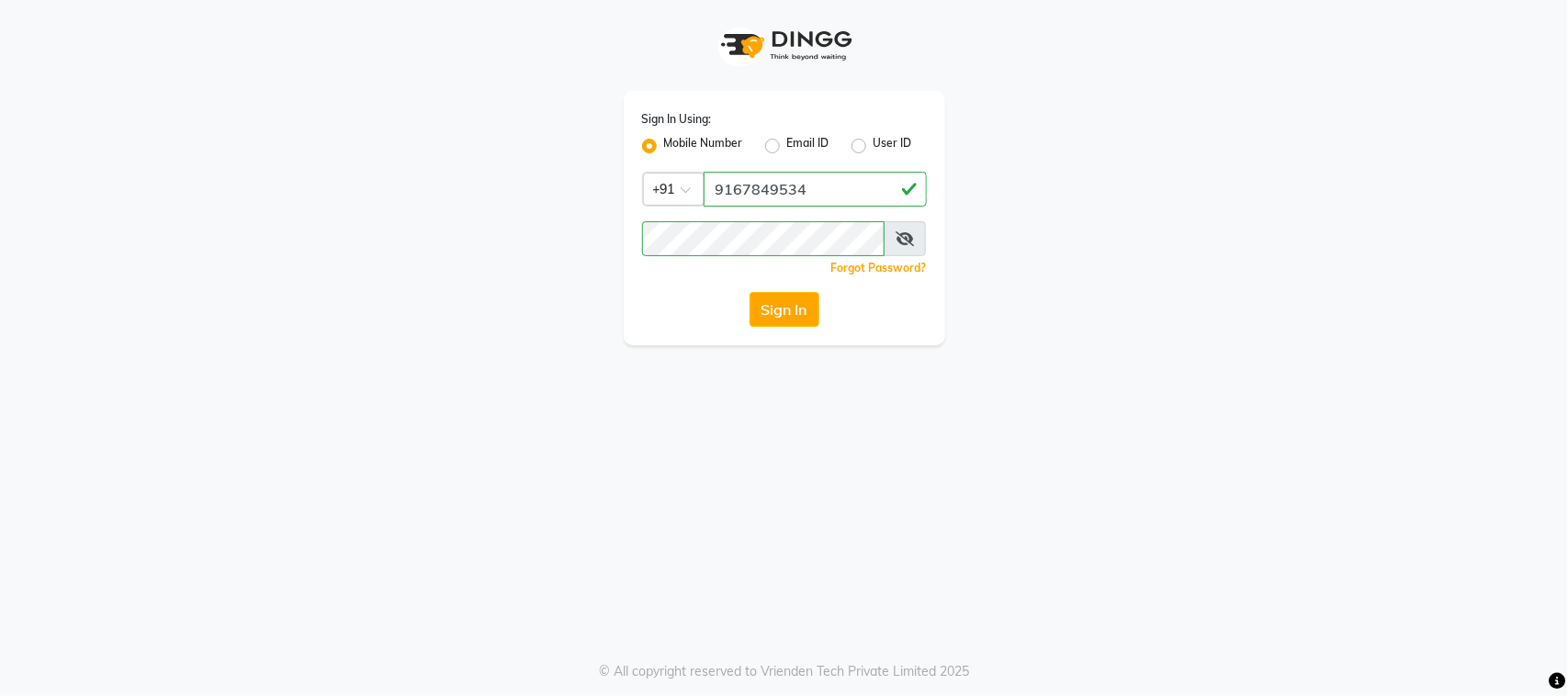
click at [723, 272] on div "Forgot Password?" at bounding box center [784, 268] width 285 height 19
click at [764, 314] on button "Sign In" at bounding box center [784, 309] width 70 height 35
